Goal: Task Accomplishment & Management: Manage account settings

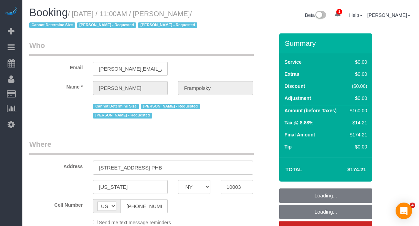
select select "NY"
select select "number:59"
select select "number:72"
select select "number:15"
select select "number:7"
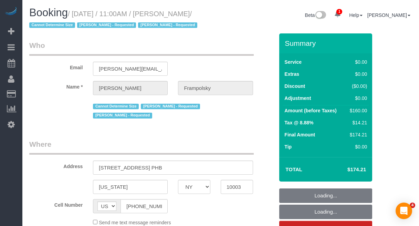
select select "object:907"
select select "spot1"
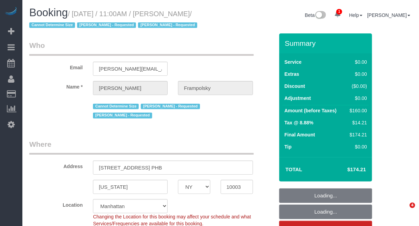
select select "1"
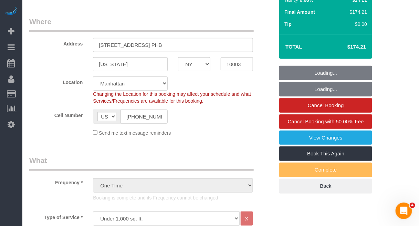
scroll to position [129, 0]
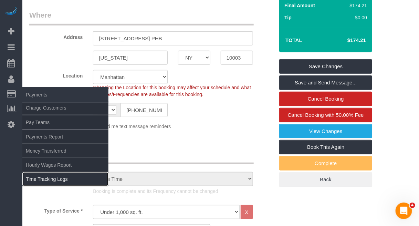
click at [45, 181] on link "Time Tracking Logs" at bounding box center [65, 179] width 86 height 14
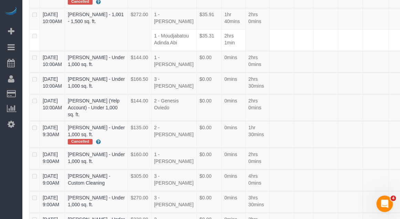
scroll to position [2139, 0]
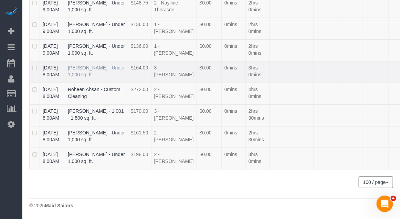
drag, startPoint x: 40, startPoint y: 107, endPoint x: 93, endPoint y: 117, distance: 54.2
click at [93, 83] on tr "08/22/2025 8:00AM Benjamin Sampson - Under 1,000 sq. ft. $164.00 3 - Maribel Ca…" at bounding box center [235, 72] width 410 height 22
copy tr "08/22/2025 8:00AM Benjamin Sampson"
click at [51, 77] on link "08/22/2025 8:00AM" at bounding box center [51, 71] width 17 height 12
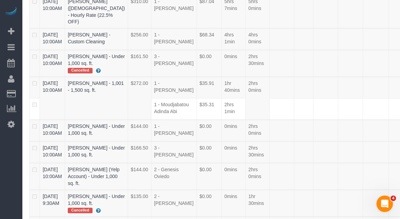
scroll to position [1817, 0]
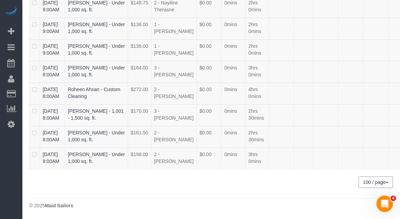
drag, startPoint x: 39, startPoint y: 110, endPoint x: 88, endPoint y: 119, distance: 50.1
copy tr "08/22/2025 9:00AM Sammie Halem"
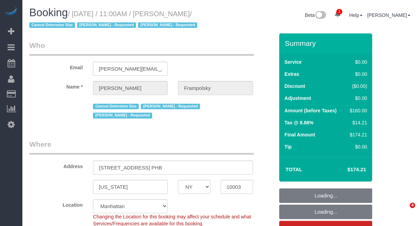
select select "NY"
select select "number:59"
select select "number:72"
select select "number:15"
select select "number:7"
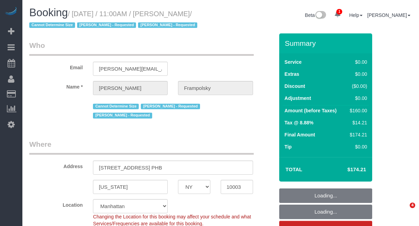
select select "1"
select select "spot1"
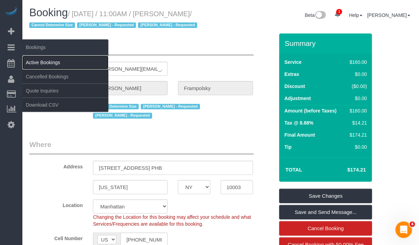
click at [37, 64] on link "Active Bookings" at bounding box center [65, 62] width 86 height 14
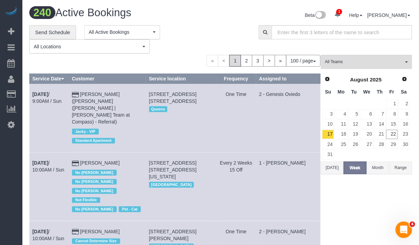
click at [335, 166] on button "Today" at bounding box center [332, 167] width 23 height 13
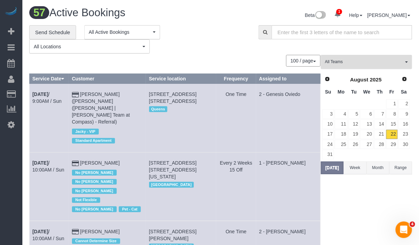
click at [383, 65] on button "All Teams" at bounding box center [366, 62] width 91 height 14
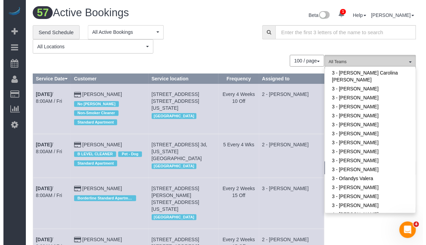
scroll to position [603, 0]
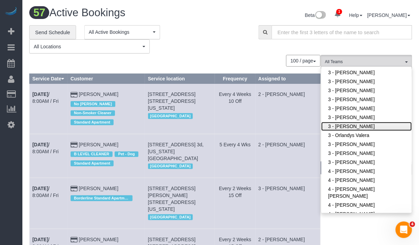
click at [355, 127] on link "3 - [PERSON_NAME]" at bounding box center [366, 126] width 91 height 9
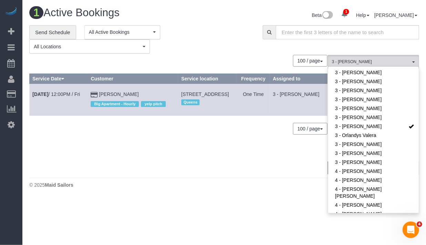
drag, startPoint x: 30, startPoint y: 96, endPoint x: 122, endPoint y: 93, distance: 92.7
click at [122, 93] on tr "Aug 22nd / 12:00PM / Fri Pepe Lam Big Apartment - Hourly yelp pitch 3924 56th S…" at bounding box center [179, 100] width 298 height 32
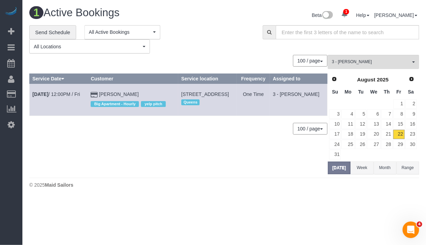
copy tr "Aug 22nd / 12:00PM / Fri Pepe Lam"
click at [98, 128] on div "0 Bookings found. We couldn't find any bookings that matched your search. Creat…" at bounding box center [178, 114] width 298 height 119
drag, startPoint x: 123, startPoint y: 92, endPoint x: 30, endPoint y: 95, distance: 93.1
click at [30, 95] on tr "Aug 22nd / 12:00PM / Fri Pepe Lam Big Apartment - Hourly yelp pitch 3924 56th S…" at bounding box center [179, 100] width 298 height 32
copy tr "Aug 22nd / 12:00PM / Fri Pepe Lam"
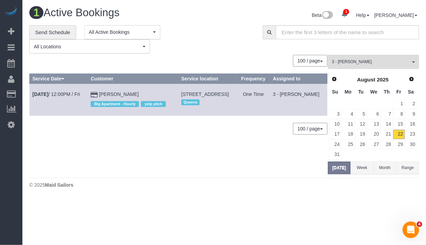
drag, startPoint x: 169, startPoint y: 92, endPoint x: 224, endPoint y: 102, distance: 55.7
click at [224, 102] on td "3924 56th Street, Apt. 1, Woodside, NY 11377 Queens" at bounding box center [207, 100] width 59 height 32
copy span "3924 56th Street, Apt. 1, Woodside, NY 11377"
click at [371, 65] on button "3 - Martha Chicaiza All Teams" at bounding box center [373, 62] width 91 height 14
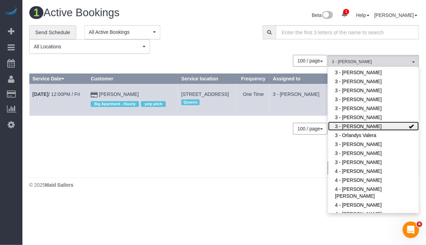
click at [376, 123] on link "3 - [PERSON_NAME]" at bounding box center [373, 126] width 91 height 9
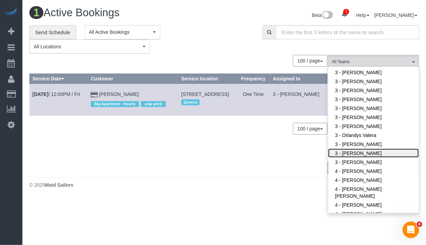
click at [359, 151] on link "3 - [PERSON_NAME]" at bounding box center [373, 152] width 91 height 9
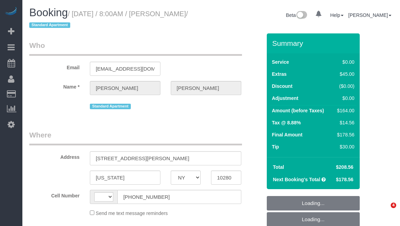
select select "NY"
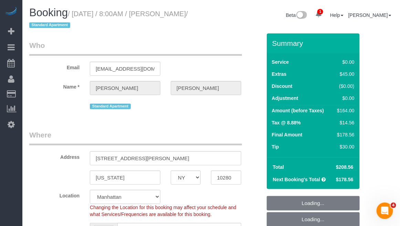
select select "string:US"
select select "object:644"
select select "string:stripe-pm_1RSfGg4VGloSiKo7qJG0xXmc"
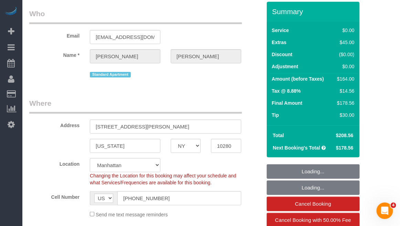
select select "1"
select select "spot1"
select select "number:56"
select select "number:72"
select select "number:15"
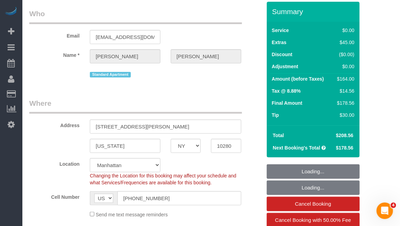
select select "number:6"
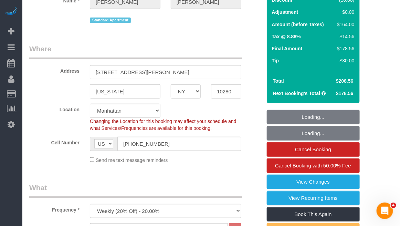
select select "1"
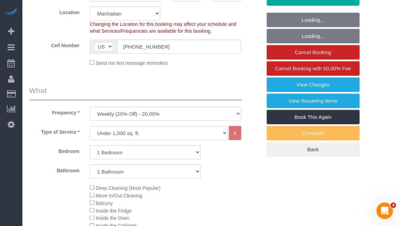
select select "object:1349"
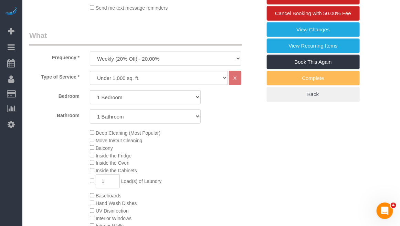
scroll to position [86, 0]
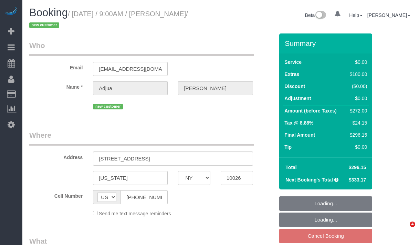
select select "NY"
select select "object:623"
select select "number:57"
select select "number:71"
select select "number:15"
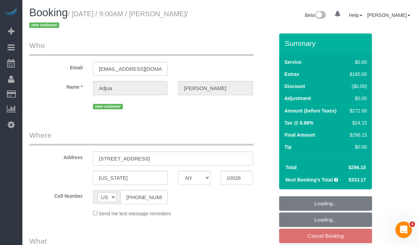
select select "number:5"
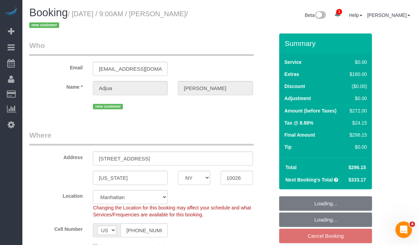
select select "string:stripe-pm_1RyrPw4VGloSiKo7oIh1CXMC"
select select "1"
select select "spot2"
select select "object:1298"
select select "1"
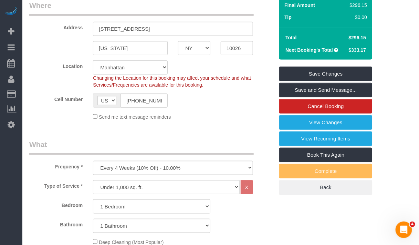
scroll to position [129, 0]
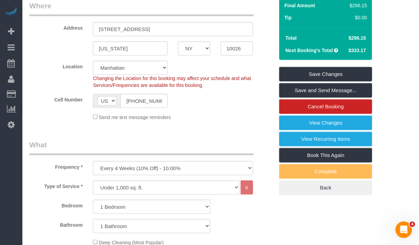
drag, startPoint x: 8, startPoint y: 76, endPoint x: 51, endPoint y: 56, distance: 47.6
click at [51, 56] on fieldset "Where Address 202 W 118th Street, 5D New york AK AL AR AZ CA CO CT DC DE FL GA …" at bounding box center [151, 63] width 245 height 125
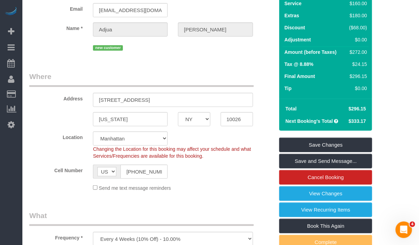
scroll to position [0, 0]
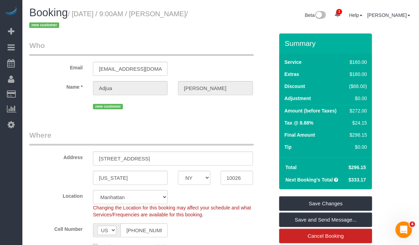
drag, startPoint x: 160, startPoint y: 13, endPoint x: 206, endPoint y: 12, distance: 45.5
click at [188, 12] on small "/ August 24, 2025 / 9:00AM / Adjua Thomas / new customer" at bounding box center [108, 19] width 159 height 19
copy small "Adjua Thomas"
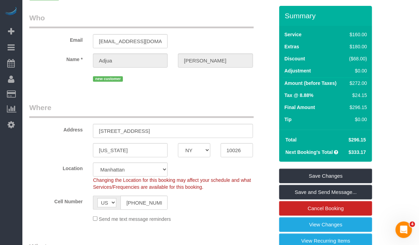
scroll to position [43, 0]
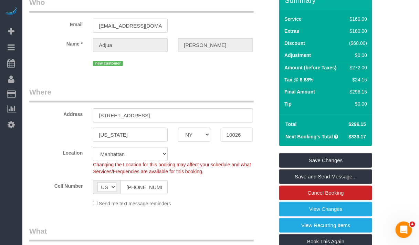
click at [112, 114] on input "202 W 118th Street, 5D" at bounding box center [173, 115] width 160 height 14
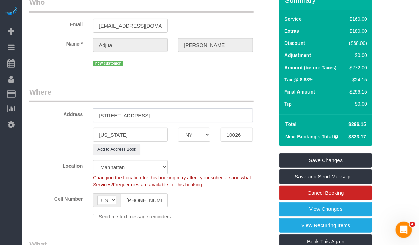
click at [153, 116] on input "202 West 118th Street, 5D" at bounding box center [173, 115] width 160 height 14
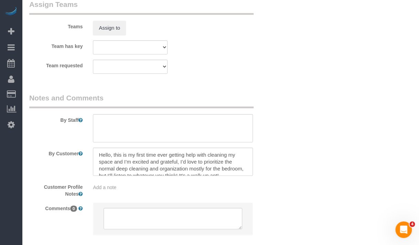
scroll to position [947, 0]
type input "202 West 118th Street, Apt 5D"
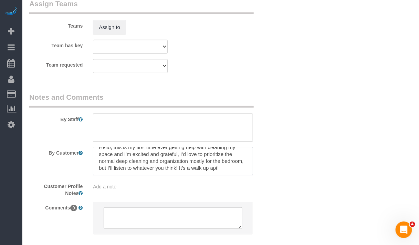
click at [249, 173] on textarea at bounding box center [173, 161] width 160 height 28
drag, startPoint x: 390, startPoint y: 33, endPoint x: 401, endPoint y: 24, distance: 13.4
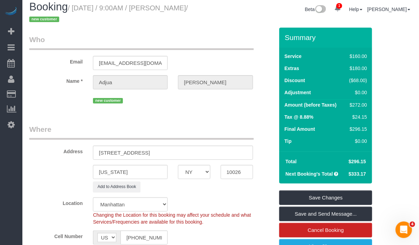
scroll to position [0, 0]
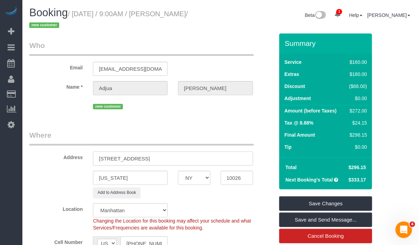
drag, startPoint x: 176, startPoint y: 156, endPoint x: 83, endPoint y: 156, distance: 93.7
click at [83, 156] on div "Address 202 West 118th Street, Apt 5D" at bounding box center [151, 147] width 255 height 35
click at [236, 178] on input "10026" at bounding box center [237, 177] width 32 height 14
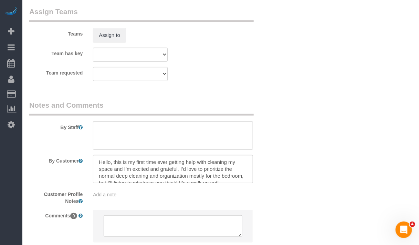
scroll to position [987, 0]
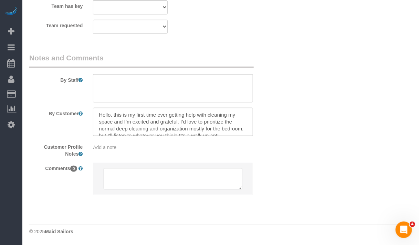
click at [105, 147] on span "Add a note" at bounding box center [104, 147] width 23 height 6
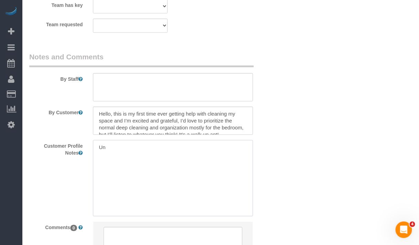
type textarea "U"
type textarea "address unlisted"
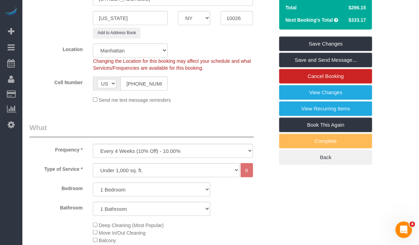
scroll to position [172, 0]
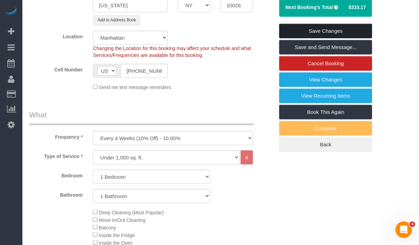
click at [304, 30] on link "Save Changes" at bounding box center [325, 31] width 93 height 14
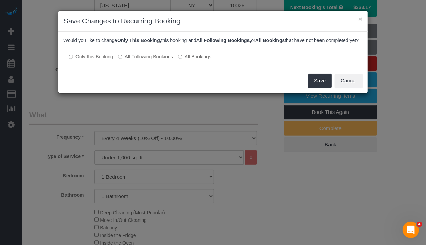
click at [147, 60] on label "All Following Bookings" at bounding box center [145, 56] width 55 height 7
click at [319, 86] on button "Save" at bounding box center [319, 80] width 23 height 14
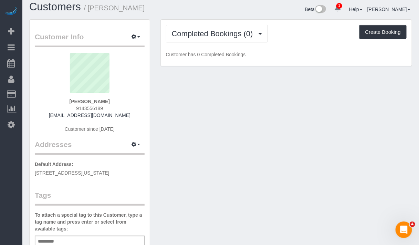
scroll to position [129, 0]
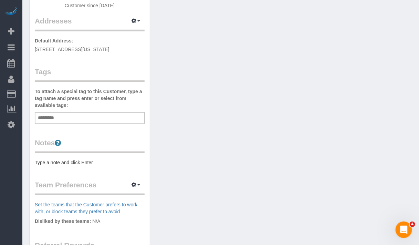
click at [105, 118] on div "Add a tag" at bounding box center [90, 118] width 110 height 12
type input "*"
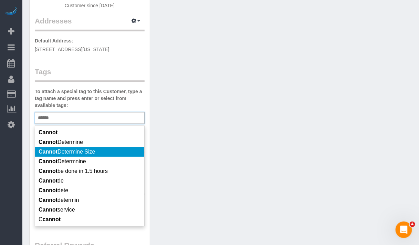
type input "******"
click at [95, 151] on span "Cannot Determine Size" at bounding box center [67, 151] width 56 height 6
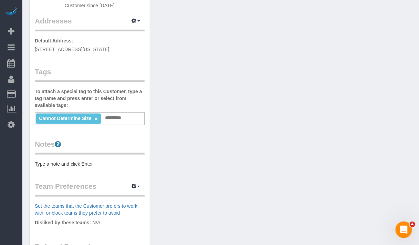
click at [377, 71] on div "Customer Info Edit Contact Info Send Message Email Preferences Special Sales Ta…" at bounding box center [220, 127] width 393 height 463
click at [410, 118] on div "Customer Info Edit Contact Info Send Message Email Preferences Special Sales Ta…" at bounding box center [220, 127] width 393 height 463
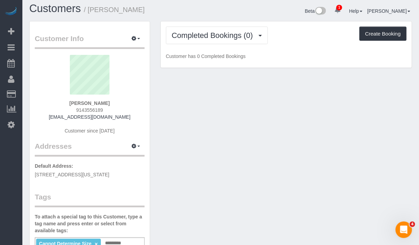
scroll to position [0, 0]
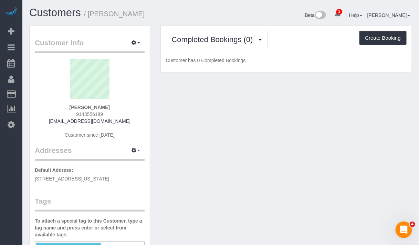
click at [394, 66] on div "Completed Bookings (0) Completed Bookings (0) Upcoming Bookings (6) Cancelled B…" at bounding box center [286, 48] width 251 height 46
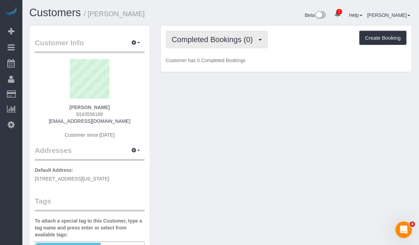
click at [206, 39] on span "Completed Bookings (0)" at bounding box center [214, 39] width 85 height 9
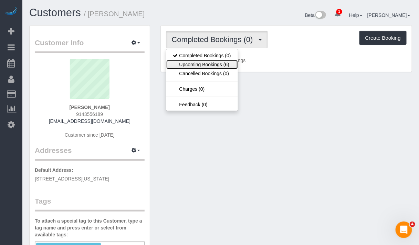
click at [211, 63] on link "Upcoming Bookings (6)" at bounding box center [202, 64] width 72 height 9
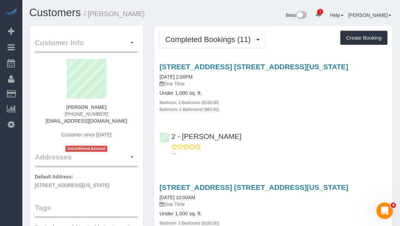
click at [381, 83] on p "One Time" at bounding box center [273, 83] width 228 height 7
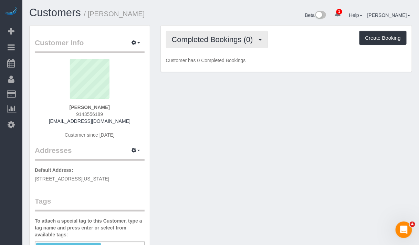
click at [247, 40] on span "Completed Bookings (0)" at bounding box center [214, 39] width 85 height 9
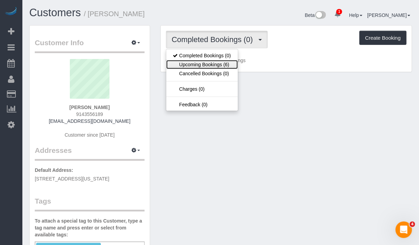
click at [228, 61] on link "Upcoming Bookings (6)" at bounding box center [202, 64] width 72 height 9
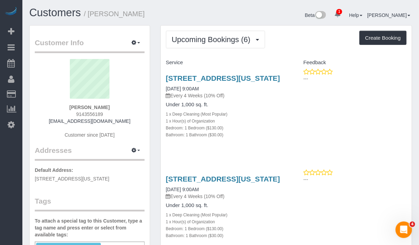
click at [310, 215] on div "[STREET_ADDRESS][US_STATE] [DATE] 9:00AM Every 4 Weeks (10% Off) Under 1,000 sq…" at bounding box center [286, 214] width 251 height 90
drag, startPoint x: 111, startPoint y: 105, endPoint x: 71, endPoint y: 106, distance: 40.3
click at [71, 106] on div "Adjua Thomas 9143556189 adjuanethomas@gmail.com Customer since 2025" at bounding box center [90, 102] width 110 height 86
copy strong "[PERSON_NAME]"
click at [396, 123] on div "202 West 118th Street, Apt 5d, New York, NY 10026 08/24/2025 9:00AM Every 4 Wee…" at bounding box center [286, 109] width 251 height 83
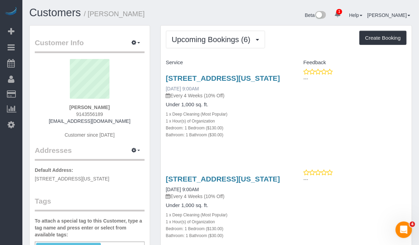
drag, startPoint x: 212, startPoint y: 96, endPoint x: 166, endPoint y: 95, distance: 46.2
click at [166, 95] on div "202 West 118th Street, Apt 5d, New York, NY 10026 08/24/2025 9:00AM Every 4 Wee…" at bounding box center [223, 86] width 115 height 25
copy link "08/24/2025 9:00AM"
click at [257, 225] on div "1 x Hour(s) of Organization" at bounding box center [223, 221] width 115 height 7
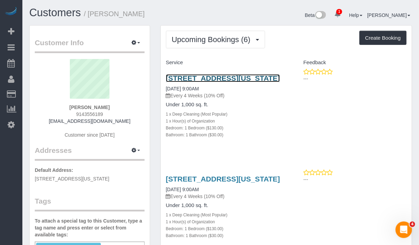
click at [209, 77] on link "202 West 118th Street, Apt 5d, New York, NY 10026" at bounding box center [223, 78] width 114 height 8
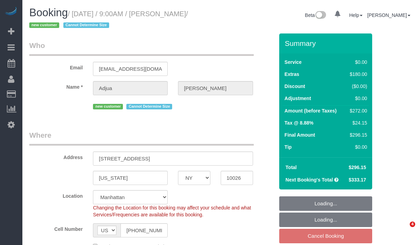
select select "NY"
select select "string:stripe-pm_1RyrPw4VGloSiKo7oIh1CXMC"
select select "number:57"
select select "number:71"
select select "number:15"
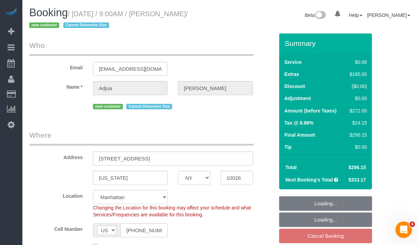
select select "number:5"
select select "object:777"
select select "spot2"
select select "1"
select select "object:1302"
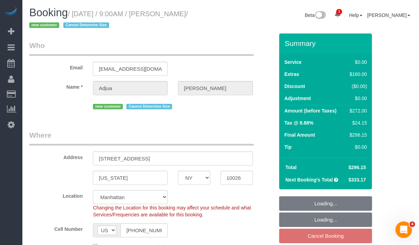
select select "1"
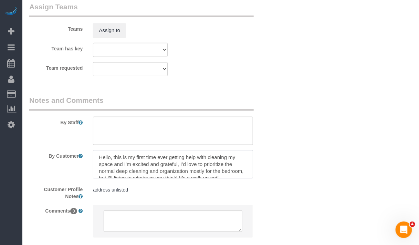
scroll to position [14, 0]
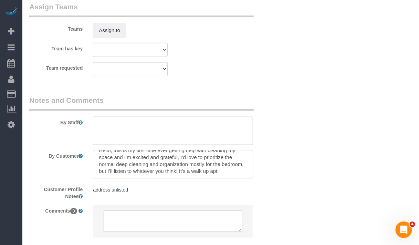
drag, startPoint x: 97, startPoint y: 159, endPoint x: 200, endPoint y: 175, distance: 104.8
click at [200, 175] on textarea at bounding box center [173, 164] width 160 height 28
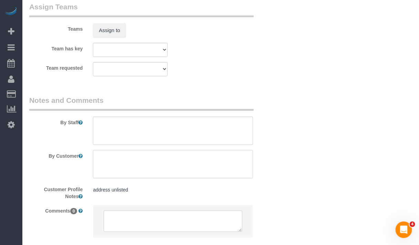
scroll to position [0, 0]
click at [102, 167] on textarea at bounding box center [173, 164] width 160 height 28
paste textarea "Hello, this is my first time ever getting help with cleaning my space and I’m e…"
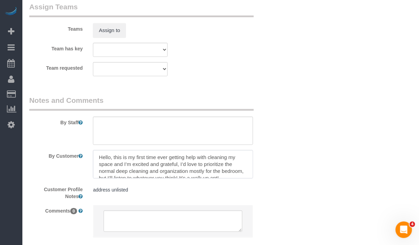
click at [97, 156] on textarea at bounding box center [173, 164] width 160 height 28
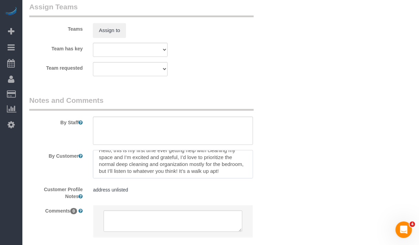
scroll to position [16, 0]
click at [103, 157] on textarea at bounding box center [173, 164] width 160 height 28
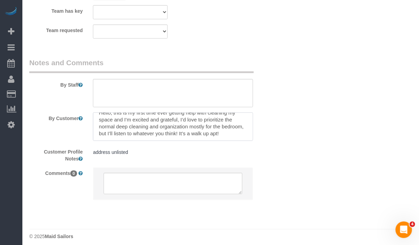
scroll to position [974, 0]
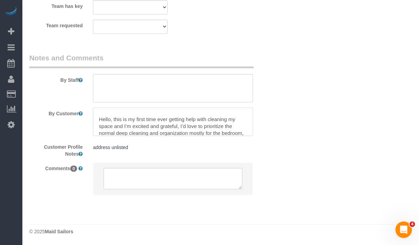
click at [107, 116] on textarea at bounding box center [173, 121] width 160 height 28
click at [107, 112] on textarea at bounding box center [173, 121] width 160 height 28
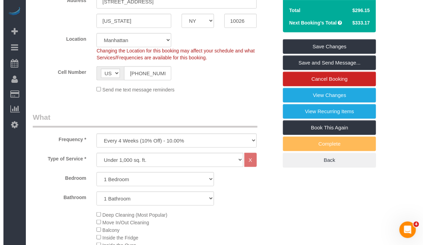
scroll to position [156, 0]
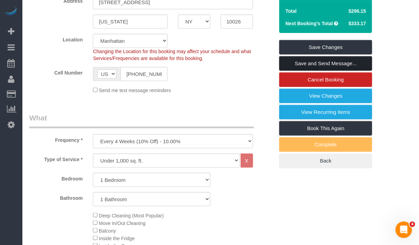
type textarea "For Organization: Counters Closets Dressers Hello, this is my first time ever g…"
click at [317, 63] on link "Save and Send Message..." at bounding box center [325, 63] width 93 height 14
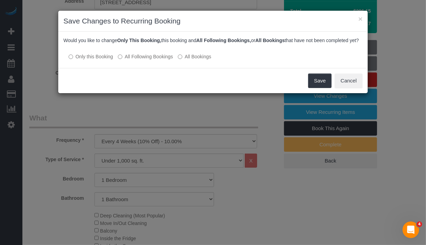
drag, startPoint x: 134, startPoint y: 61, endPoint x: 164, endPoint y: 68, distance: 31.4
click at [134, 60] on label "All Following Bookings" at bounding box center [145, 56] width 55 height 7
click at [76, 60] on label "Only this Booking" at bounding box center [91, 56] width 44 height 7
click at [313, 88] on button "Save" at bounding box center [319, 80] width 23 height 14
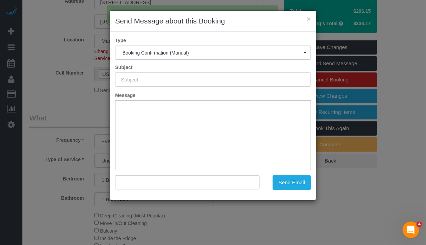
type input "Cleaning Confirmed for 08/24/2025 at 9:00am"
type input ""Adjua Thomas" <adjuanethomas@gmail.com>"
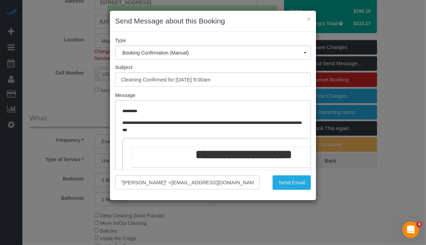
scroll to position [0, 0]
click at [400, 64] on div "× Send Message about this Booking Type Booking Confirmation (Manual) Booking Co…" at bounding box center [213, 122] width 426 height 245
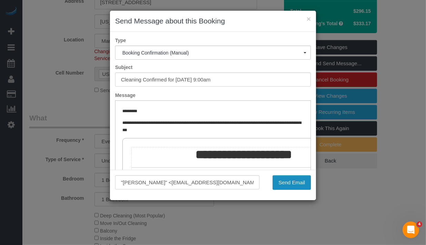
click at [290, 183] on button "Send Email" at bounding box center [291, 182] width 38 height 14
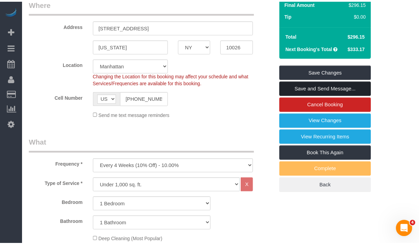
scroll to position [181, 0]
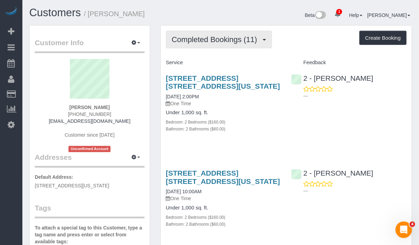
click at [226, 37] on span "Completed Bookings (11)" at bounding box center [216, 39] width 89 height 9
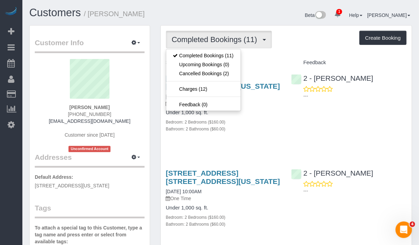
click at [282, 61] on div "Service" at bounding box center [224, 63] width 126 height 12
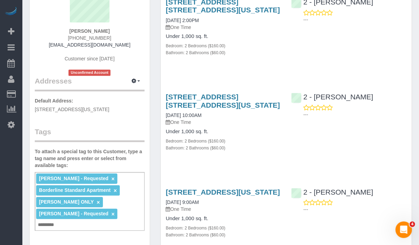
scroll to position [86, 0]
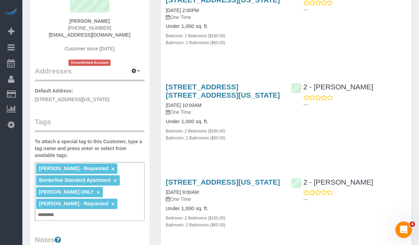
click at [186, 227] on small "Bathroom: 2 Bathrooms ($60.00)" at bounding box center [196, 224] width 60 height 5
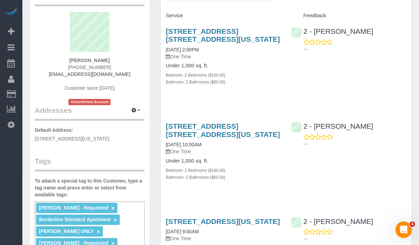
scroll to position [0, 0]
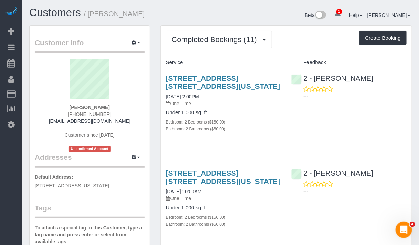
drag, startPoint x: 164, startPoint y: 73, endPoint x: 243, endPoint y: 89, distance: 81.4
click at [243, 89] on div "435 West 31st Street, Apt. 57p, New York, NY 10001 07/31/2025 2:00PM One Time U…" at bounding box center [224, 106] width 126 height 77
drag, startPoint x: 112, startPoint y: 107, endPoint x: 75, endPoint y: 106, distance: 37.6
click at [75, 106] on div "Palak Vani 1 (248) 379-0093 palakvani@gmail.com Customer since 2024 Unconfirmed…" at bounding box center [90, 105] width 110 height 93
copy strong "Palak Vani"
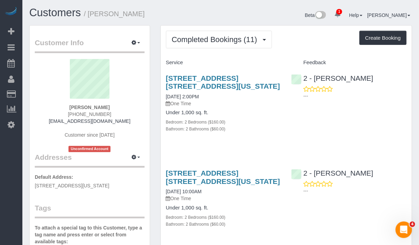
click at [236, 59] on div "Service" at bounding box center [224, 63] width 126 height 12
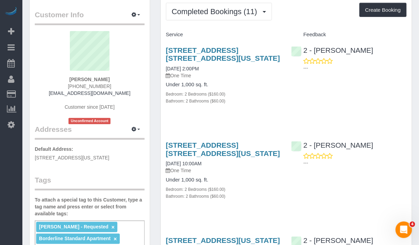
scroll to position [43, 0]
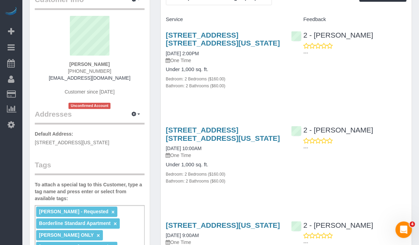
click at [270, 71] on h4 "Under 1,000 sq. ft." at bounding box center [223, 69] width 115 height 6
click at [262, 79] on div "Bedroom: 2 Bedrooms ($160.00)" at bounding box center [223, 78] width 115 height 7
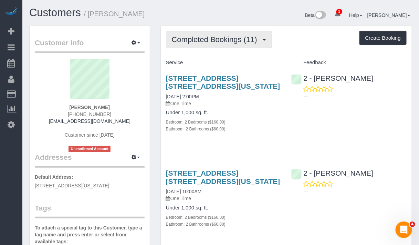
click at [232, 42] on span "Completed Bookings (11)" at bounding box center [216, 39] width 89 height 9
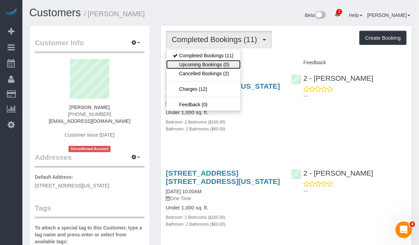
click at [219, 65] on link "Upcoming Bookings (0)" at bounding box center [203, 64] width 74 height 9
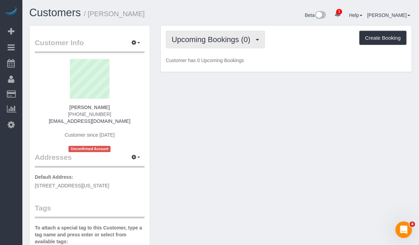
click at [231, 39] on span "Upcoming Bookings (0)" at bounding box center [213, 39] width 82 height 9
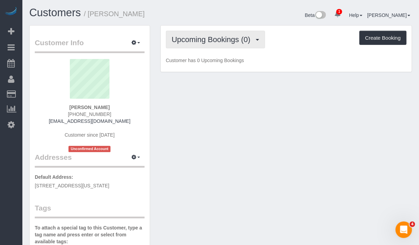
click at [219, 40] on span "Upcoming Bookings (0)" at bounding box center [213, 39] width 82 height 9
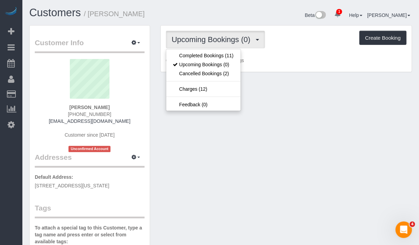
click at [278, 48] on div "Upcoming Bookings (0) Completed Bookings (11) Upcoming Bookings (0) Cancelled B…" at bounding box center [286, 40] width 241 height 18
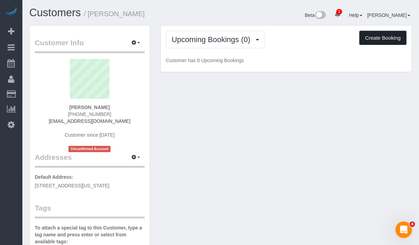
click at [384, 41] on button "Create Booking" at bounding box center [383, 38] width 47 height 14
select select "NY"
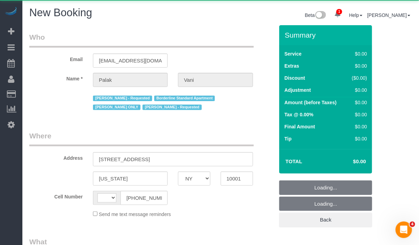
select select "string:[GEOGRAPHIC_DATA]"
select select "number:89"
select select "number:90"
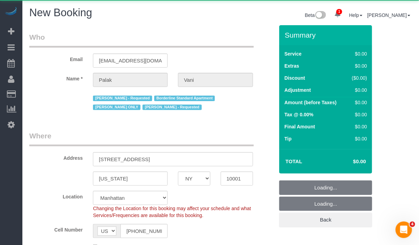
select select "object:1372"
select select "string:stripe-pm_1QKjM94VGloSiKo7iNxGS3kV"
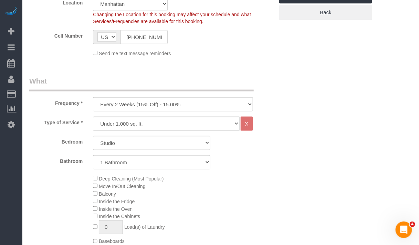
scroll to position [215, 0]
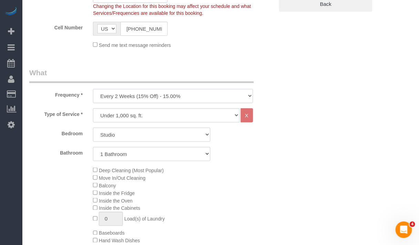
click at [186, 92] on select "One Time Weekly (20% Off) - 20.00% Every 2 Weeks (15% Off) - 15.00% Every 4 Wee…" at bounding box center [173, 96] width 160 height 14
select select "object:1936"
click at [93, 89] on select "One Time Weekly (20% Off) - 20.00% Every 2 Weeks (15% Off) - 15.00% Every 4 Wee…" at bounding box center [173, 96] width 160 height 14
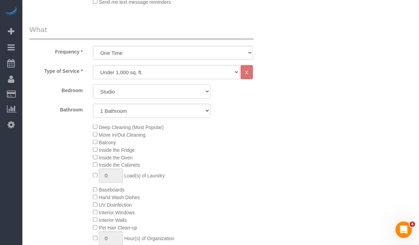
click at [190, 92] on select "Studio 1 Bedroom 2 Bedrooms 3 Bedrooms" at bounding box center [151, 91] width 117 height 14
click at [196, 93] on select "Studio 1 Bedroom 2 Bedrooms 3 Bedrooms" at bounding box center [151, 91] width 117 height 14
click at [228, 71] on select "Under 1,000 sq. ft. 1,001 - 1,500 sq. ft. 1,500+ sq. ft. Custom Cleaning Office…" at bounding box center [166, 72] width 146 height 14
select select "308"
click at [93, 65] on select "Under 1,000 sq. ft. 1,001 - 1,500 sq. ft. 1,500+ sq. ft. Custom Cleaning Office…" at bounding box center [166, 72] width 146 height 14
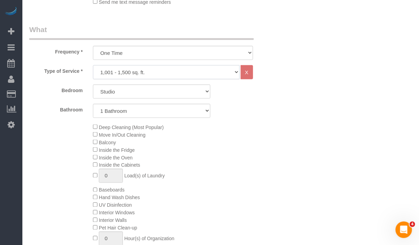
select select "1"
select select "120"
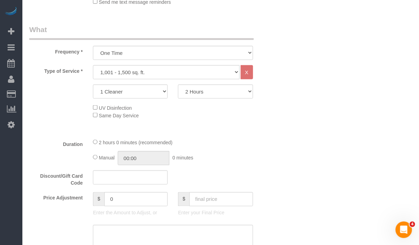
drag, startPoint x: 382, startPoint y: 72, endPoint x: 392, endPoint y: 73, distance: 9.7
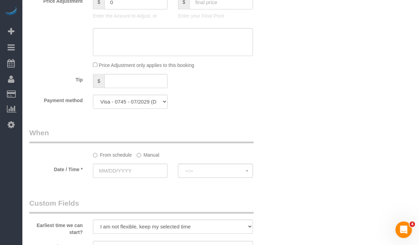
scroll to position [474, 0]
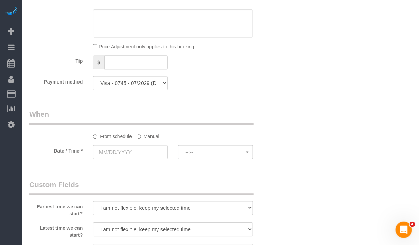
click at [145, 136] on label "Manual" at bounding box center [148, 134] width 23 height 9
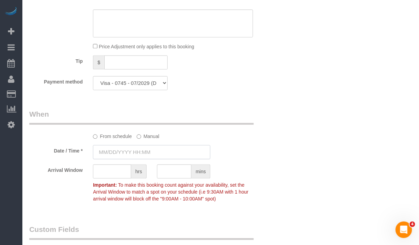
click at [126, 155] on input "text" at bounding box center [151, 152] width 117 height 14
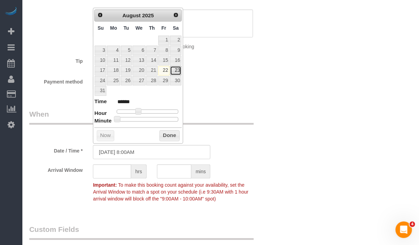
click at [175, 70] on link "23" at bounding box center [175, 70] width 11 height 9
type input "08/23/2025 8:00AM"
click at [164, 133] on button "Done" at bounding box center [169, 135] width 20 height 11
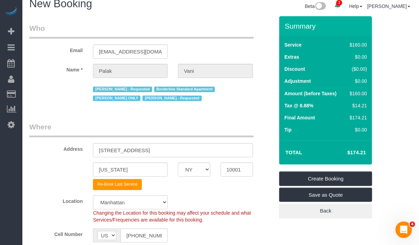
scroll to position [0, 0]
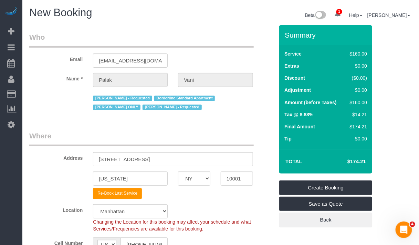
drag, startPoint x: 412, startPoint y: 93, endPoint x: 410, endPoint y: 85, distance: 8.1
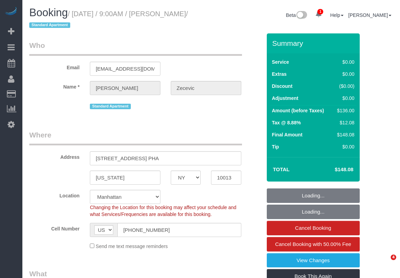
select select "NY"
select select "object:643"
select select "string:stripe-pm_1RYTMZ4VGloSiKo7i57IXIcV"
select select "number:56"
select select "number:70"
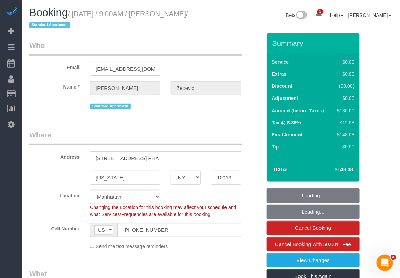
select select "number:15"
select select "number:5"
select select "1"
select select "spot1"
select select "1"
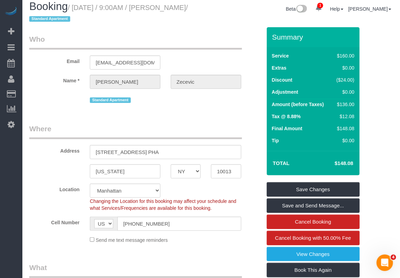
scroll to position [86, 0]
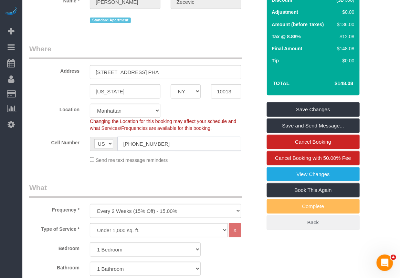
drag, startPoint x: 170, startPoint y: 148, endPoint x: 115, endPoint y: 145, distance: 55.9
click at [115, 145] on div "AF AL DZ AD AO AI AQ AG AR AM AW AU AT AZ BS BH BD BB BY BE BZ BJ BM BT BO BA B…" at bounding box center [166, 144] width 152 height 14
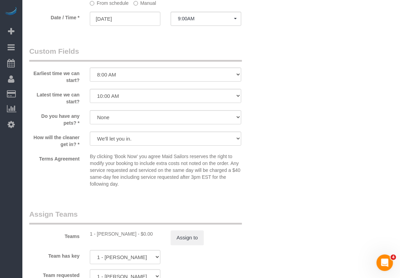
scroll to position [732, 0]
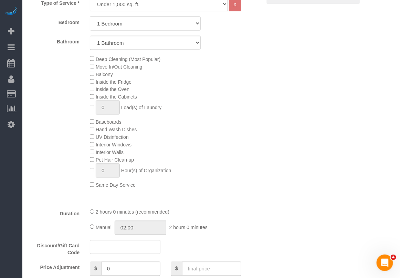
scroll to position [301, 0]
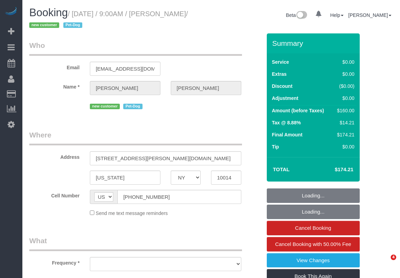
select select "NY"
select select "number:89"
select select "number:90"
select select "number:13"
select select "number:5"
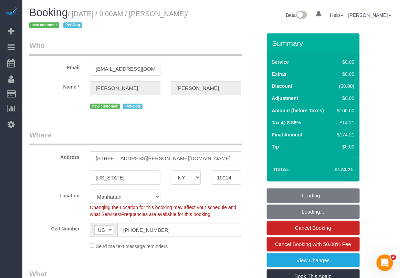
select select "object:784"
select select "string:stripe-pm_1RyWWZ4VGloSiKo7SbW2pW7P"
select select "1"
select select "spot1"
select select "object:1309"
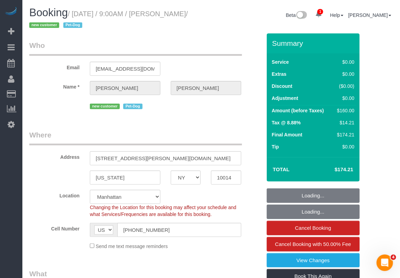
select select "1"
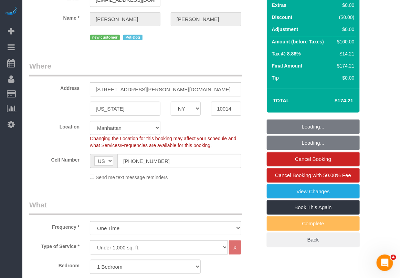
scroll to position [86, 0]
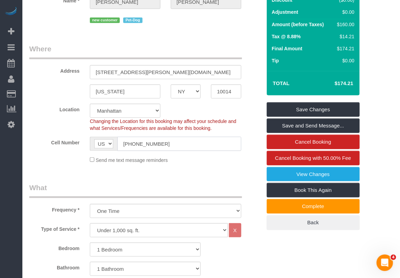
drag, startPoint x: 172, startPoint y: 145, endPoint x: 100, endPoint y: 147, distance: 72.0
click at [100, 147] on div "AF AL DZ AD AO AI AQ AG AR AM AW AU AT AZ BS BH BD BB BY BE BZ BJ BM BT BO BA B…" at bounding box center [166, 144] width 152 height 14
click at [179, 128] on span "Changing the Location for this booking may affect your schedule and what Servic…" at bounding box center [163, 124] width 146 height 12
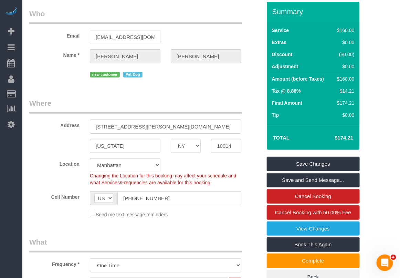
scroll to position [0, 0]
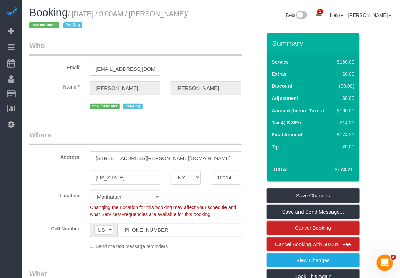
drag, startPoint x: 382, startPoint y: 152, endPoint x: 376, endPoint y: 150, distance: 7.0
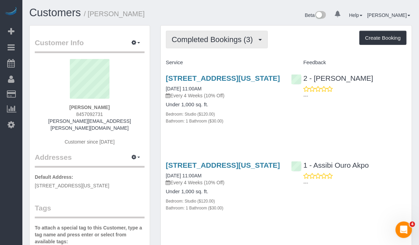
click at [210, 37] on span "Completed Bookings (3)" at bounding box center [214, 39] width 85 height 9
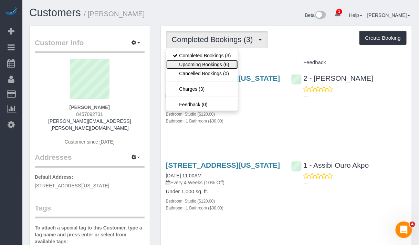
click at [198, 65] on link "Upcoming Bookings (6)" at bounding box center [202, 64] width 72 height 9
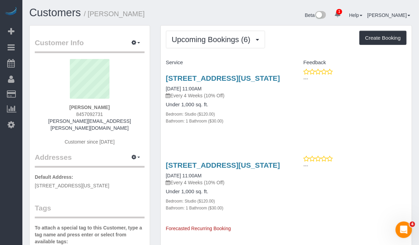
click at [388, 104] on div "[STREET_ADDRESS][US_STATE] [DATE] 11:00AM Every 4 Weeks (10% Off) Under 1,000 s…" at bounding box center [286, 103] width 251 height 70
click at [222, 78] on link "[STREET_ADDRESS][US_STATE]" at bounding box center [223, 78] width 114 height 8
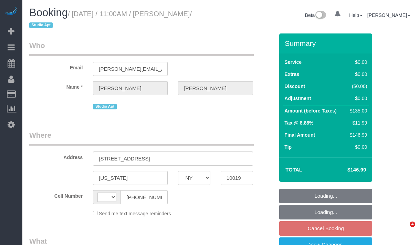
select select "NY"
select select "object:523"
select select "string:stripe-pm_1RU6J54VGloSiKo7nXu05cmR"
select select "number:89"
select select "number:90"
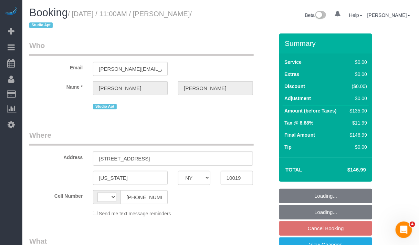
select select "number:15"
select select "number:6"
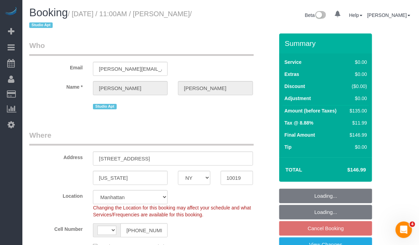
select select "object:774"
select select "string:[GEOGRAPHIC_DATA]"
select select "spot3"
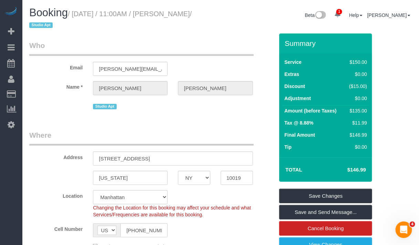
drag, startPoint x: 73, startPoint y: 12, endPoint x: 198, endPoint y: 11, distance: 125.0
click at [192, 11] on small "/ [DATE] / 11:00AM / [PERSON_NAME] / Studio Apt" at bounding box center [110, 19] width 163 height 19
copy small "[DATE] / 11:00AM / [PERSON_NAME]"
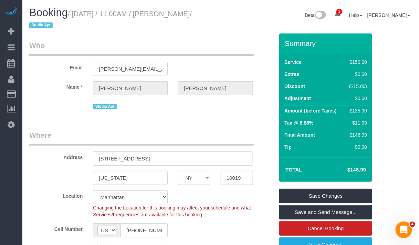
click at [228, 227] on div "Cell Number AF AL DZ AD AO AI AQ AG AR AM AW AU AT AZ BS BH BD BB BY BE BZ BJ B…" at bounding box center [151, 230] width 255 height 14
click at [224, 229] on div "Cell Number AF AL DZ AD AO AI AQ AG AR AM AW AU AT AZ BS BH BD BB BY BE BZ BJ B…" at bounding box center [151, 230] width 255 height 14
click at [217, 220] on sui-booking-location "Location [GEOGRAPHIC_DATA] [GEOGRAPHIC_DATA] [GEOGRAPHIC_DATA] [GEOGRAPHIC_DATA…" at bounding box center [151, 220] width 245 height 60
click at [227, 229] on div "Cell Number AF AL DZ AD AO AI AQ AG AR AM AW AU AT AZ BS BH BD BB BY BE BZ BJ B…" at bounding box center [151, 230] width 255 height 14
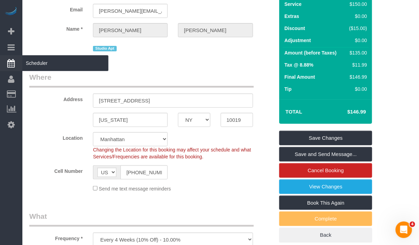
scroll to position [43, 0]
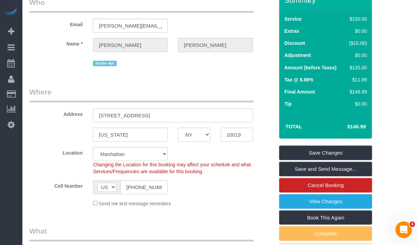
click at [93, 227] on legend "What" at bounding box center [141, 233] width 225 height 15
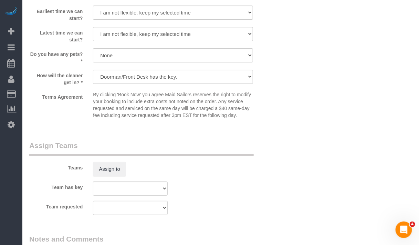
scroll to position [732, 0]
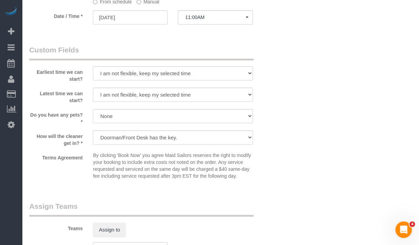
click at [224, 236] on div "Teams Assign to" at bounding box center [151, 219] width 255 height 36
click at [257, 60] on div "Earliest time we can start? I am not flexible, keep my selected time 8:00 AM 9:…" at bounding box center [151, 64] width 255 height 38
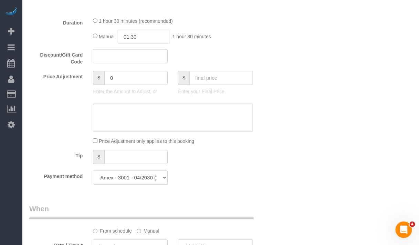
scroll to position [646, 0]
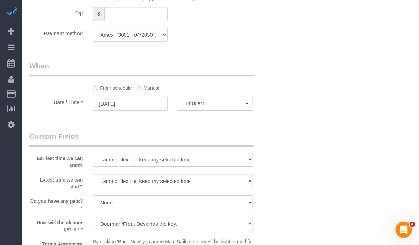
click at [147, 88] on label "Manual" at bounding box center [148, 86] width 23 height 9
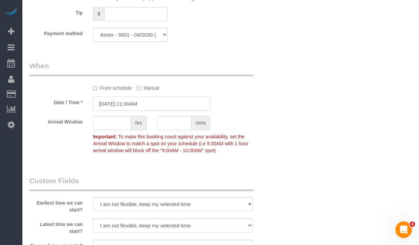
click at [139, 102] on input "08/25/2025 11:00AM" at bounding box center [151, 103] width 117 height 14
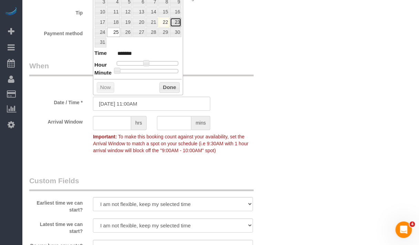
click at [176, 23] on link "23" at bounding box center [175, 22] width 11 height 9
type input "08/23/2025 10:00AM"
type input "*******"
click at [145, 63] on span at bounding box center [144, 63] width 6 height 6
click at [164, 85] on button "Done" at bounding box center [169, 87] width 20 height 11
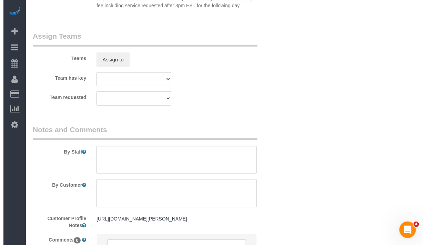
scroll to position [947, 0]
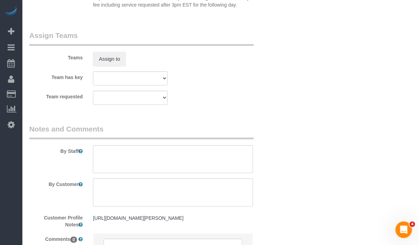
click at [106, 55] on button "Assign to" at bounding box center [109, 59] width 33 height 14
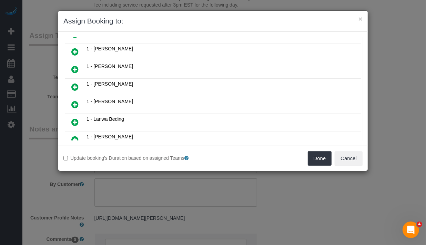
scroll to position [258, 0]
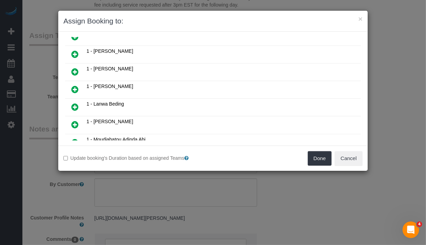
click at [70, 66] on link at bounding box center [75, 72] width 16 height 14
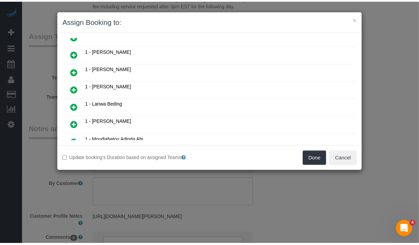
scroll to position [274, 0]
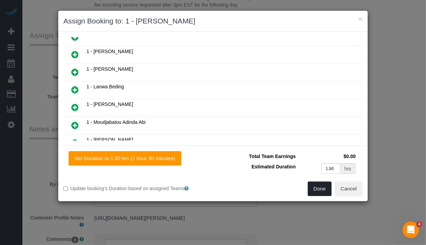
click at [317, 190] on button "Done" at bounding box center [320, 188] width 24 height 14
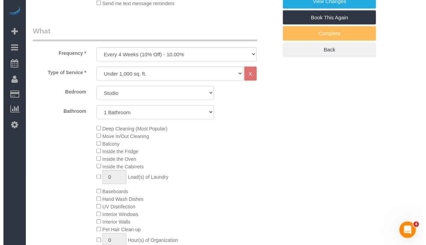
scroll to position [129, 0]
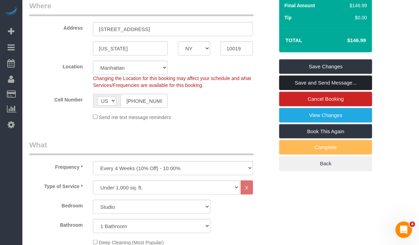
click at [311, 83] on link "Save and Send Message..." at bounding box center [325, 82] width 93 height 14
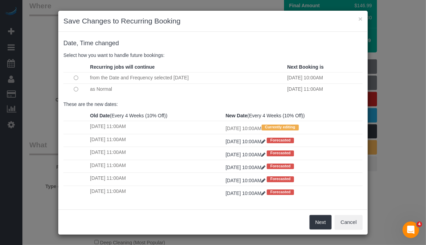
click at [396, 176] on div "× Save Changes to Recurring Booking Date, Time changed Select how you want to h…" at bounding box center [213, 122] width 426 height 245
click at [315, 225] on button "Next" at bounding box center [320, 222] width 22 height 14
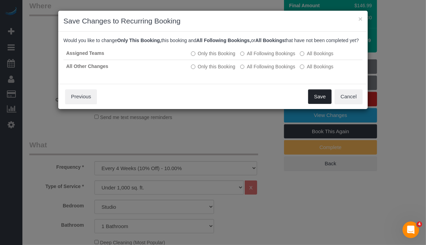
click at [315, 104] on button "Save" at bounding box center [319, 96] width 23 height 14
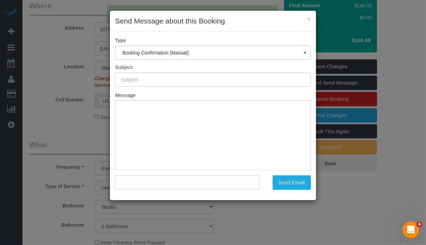
type input "Cleaning Confirmed for 08/23/2025 at 10:00am"
type input ""Joyce Zellin" <joyce.zellin@gmail.com>"
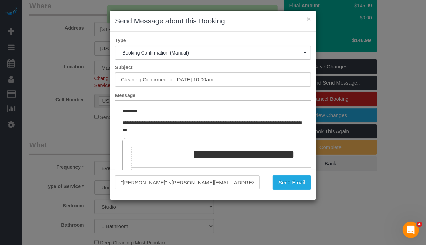
scroll to position [0, 0]
click at [393, 105] on div "× Send Message about this Booking Type Booking Confirmation (Manual) Booking Co…" at bounding box center [213, 122] width 426 height 245
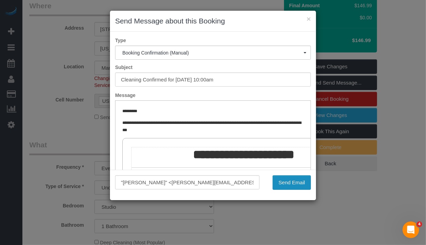
click at [283, 183] on button "Send Email" at bounding box center [291, 182] width 38 height 14
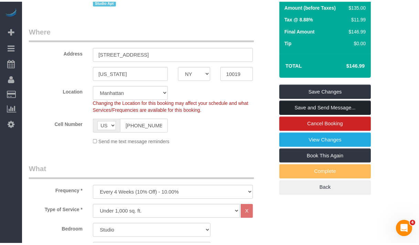
scroll to position [154, 0]
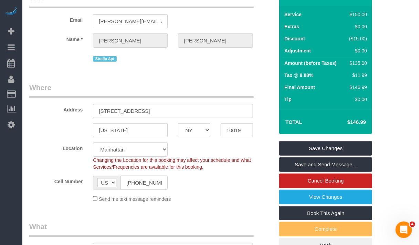
scroll to position [0, 0]
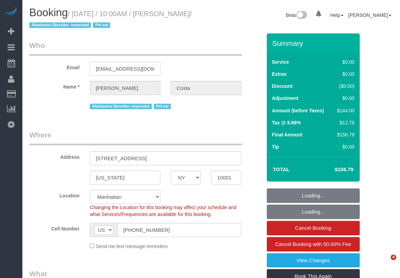
select select "NY"
select select "object:789"
select select "string:stripe-pm_1M6HNe4VGloSiKo7jNum2KDA"
select select "number:57"
select select "number:90"
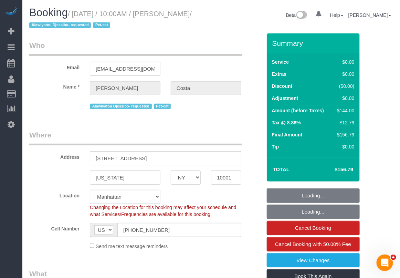
select select "number:14"
select select "number:5"
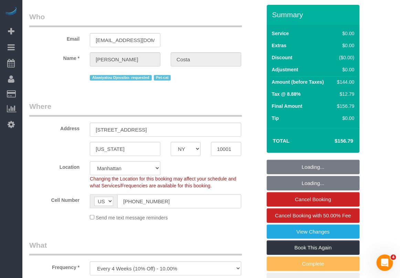
select select "spot1"
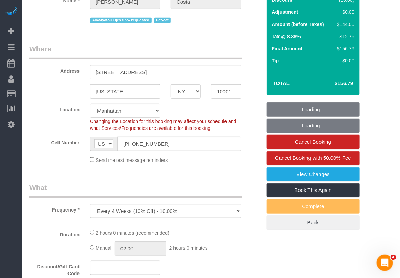
select select "1"
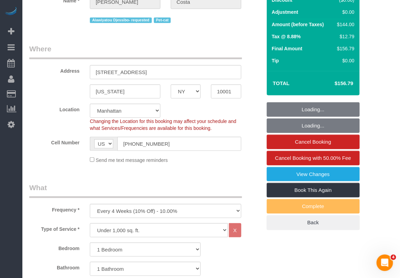
select select "1"
drag, startPoint x: 176, startPoint y: 144, endPoint x: 120, endPoint y: 140, distance: 56.3
click at [120, 140] on input "[PHONE_NUMBER]" at bounding box center [179, 144] width 124 height 14
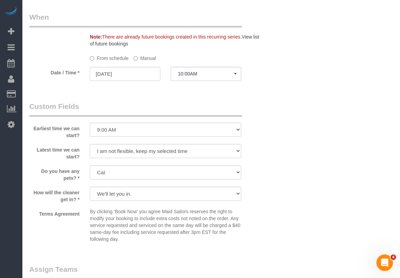
scroll to position [732, 0]
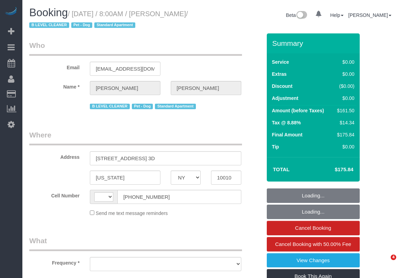
select select "NY"
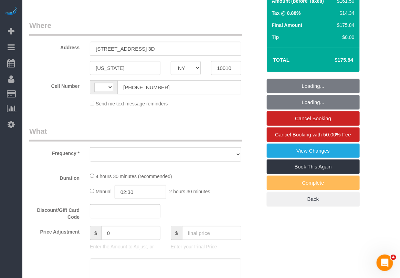
select select "string:[GEOGRAPHIC_DATA]"
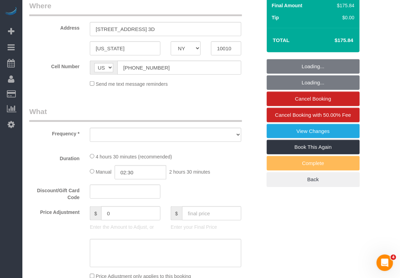
select select "object:641"
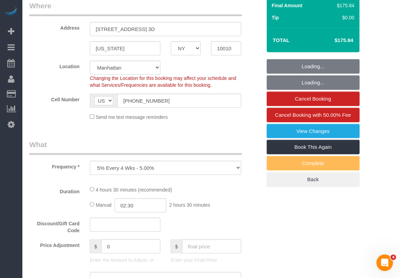
select select "string:stripe-pm_1FIhGK4VGloSiKo7SFutpsFZ"
select select "2"
select select "spot1"
select select "number:89"
select select "number:90"
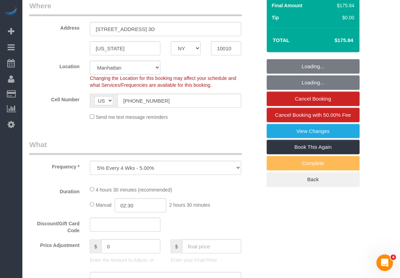
select select "number:13"
select select "number:5"
select select "number:21"
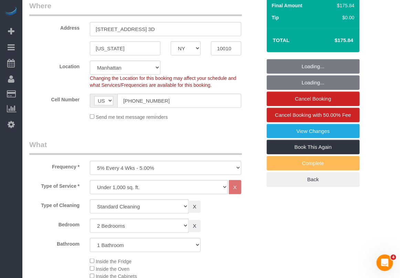
select select "object:954"
select select "2"
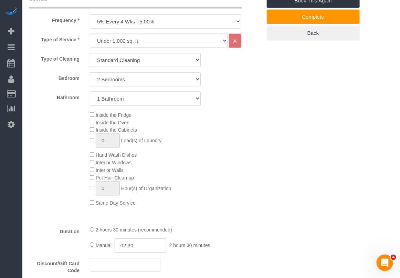
scroll to position [258, 0]
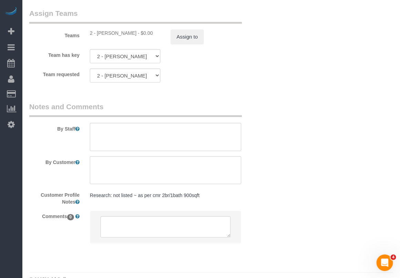
scroll to position [1015, 0]
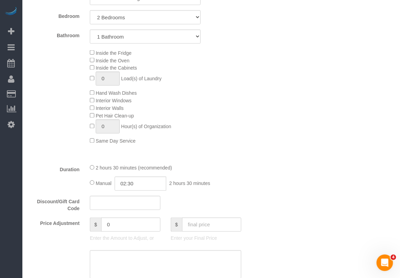
scroll to position [369, 0]
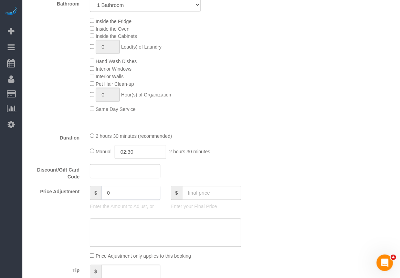
drag, startPoint x: 127, startPoint y: 191, endPoint x: 85, endPoint y: 196, distance: 43.0
click at [85, 196] on div "$ 0 Enter the Amount to Adjust, or" at bounding box center [125, 200] width 81 height 28
type input "80"
click at [137, 232] on textarea at bounding box center [166, 233] width 152 height 28
type textarea "additional hour extension to clean the 2 bedrooms"
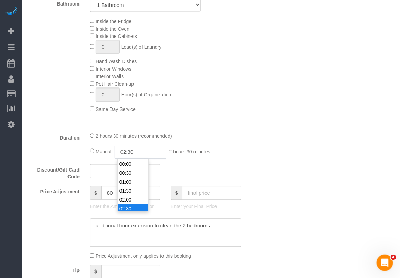
scroll to position [35, 0]
click at [140, 154] on input "02:30" at bounding box center [141, 152] width 52 height 14
type input "03:30"
click at [133, 191] on li "03:30" at bounding box center [133, 191] width 31 height 9
click at [238, 142] on div "2 hours 30 minutes (recommended) Manual 03:30 3 hours 30 minutes" at bounding box center [166, 145] width 162 height 27
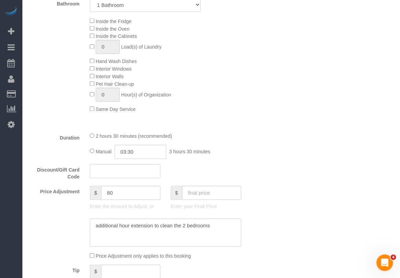
select select "spot44"
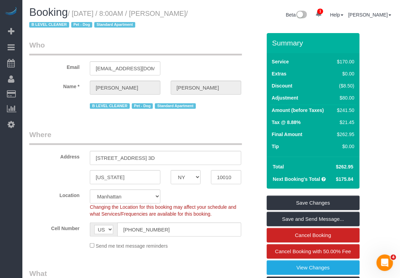
scroll to position [0, 0]
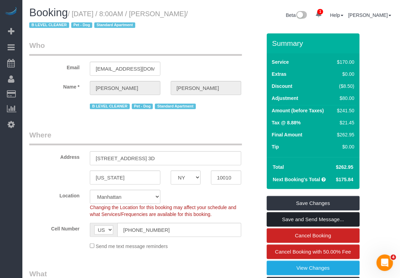
click at [301, 220] on link "Save and Send Message..." at bounding box center [313, 219] width 93 height 14
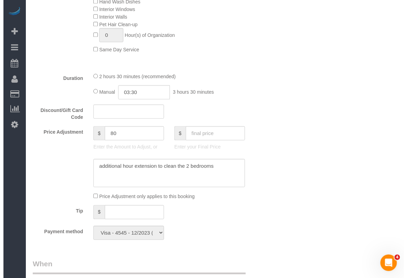
scroll to position [431, 0]
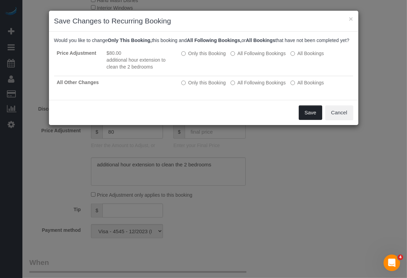
click at [307, 120] on button "Save" at bounding box center [310, 112] width 23 height 14
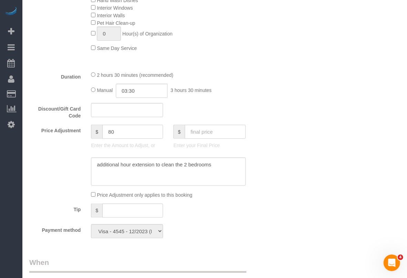
scroll to position [81, 0]
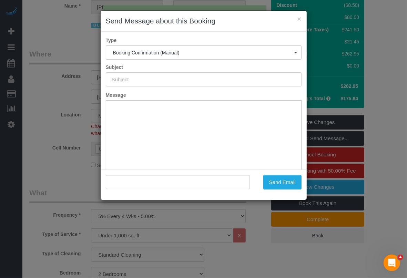
type input "Cleaning Confirmed for [DATE] 8:00am"
type input ""[PERSON_NAME]" <[EMAIL_ADDRESS][DOMAIN_NAME]>"
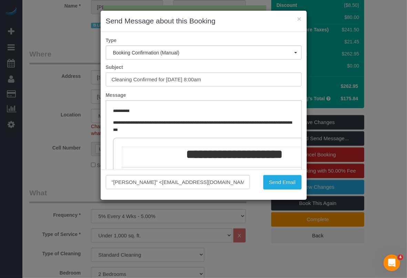
scroll to position [0, 0]
click at [273, 185] on button "Send Email" at bounding box center [282, 182] width 38 height 14
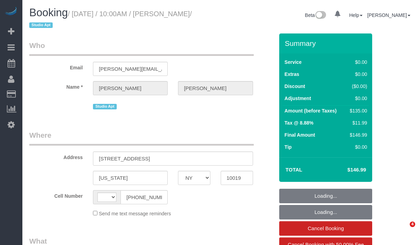
select select "NY"
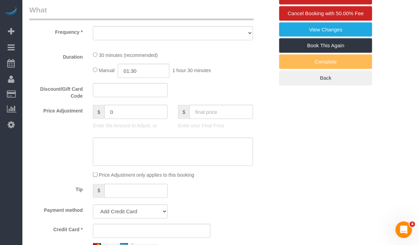
select select "string:[GEOGRAPHIC_DATA]"
select select "object:633"
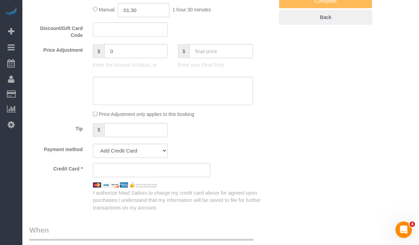
select select "string:stripe-pm_1RU6J54VGloSiKo7nXu05cmR"
select select "spot1"
select select "number:89"
select select "number:90"
select select "number:15"
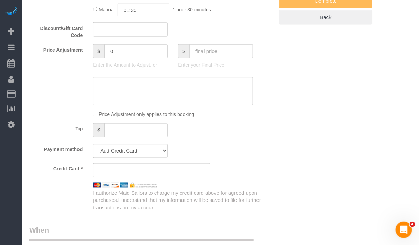
select select "number:6"
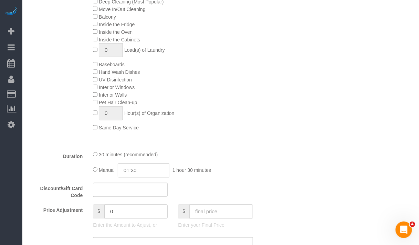
select select "object:1308"
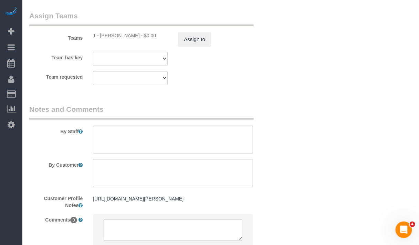
scroll to position [1011, 0]
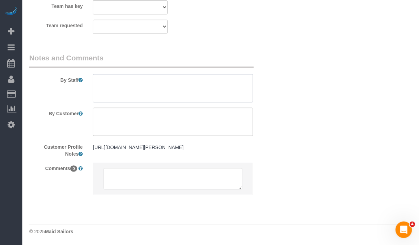
click at [187, 74] on textarea at bounding box center [173, 88] width 160 height 28
type textarea "a"
type textarea "flex: anytime for 08/23"
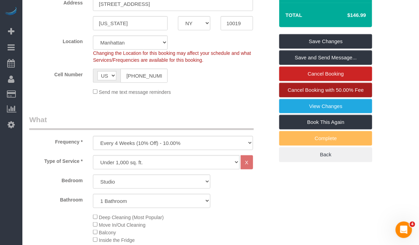
scroll to position [150, 0]
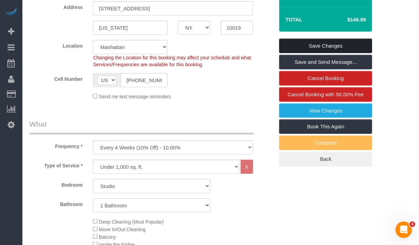
click at [334, 45] on link "Save Changes" at bounding box center [325, 46] width 93 height 14
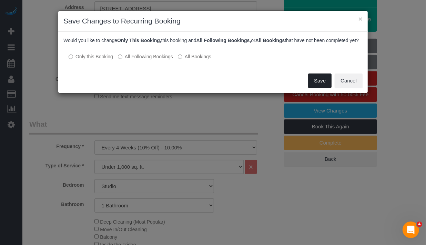
click at [318, 88] on button "Save" at bounding box center [319, 80] width 23 height 14
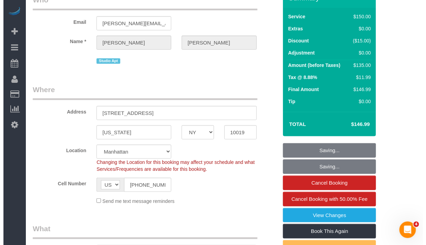
scroll to position [0, 0]
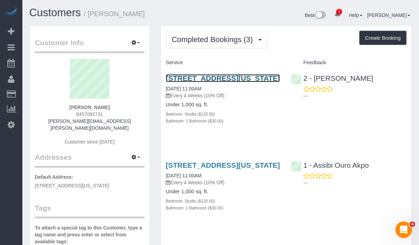
click at [221, 82] on link "305 West 50th Street, Apt 3n, New York, NY 10019" at bounding box center [223, 78] width 114 height 8
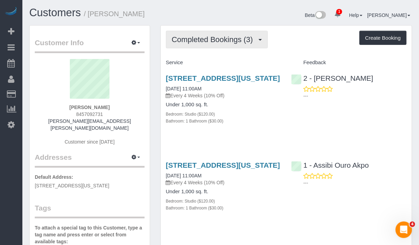
click at [231, 35] on span "Completed Bookings (3)" at bounding box center [214, 39] width 85 height 9
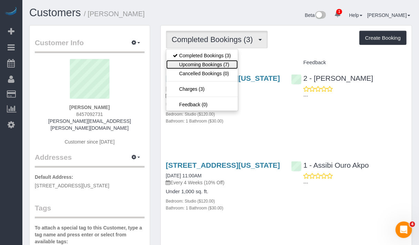
click at [221, 63] on link "Upcoming Bookings (7)" at bounding box center [202, 64] width 72 height 9
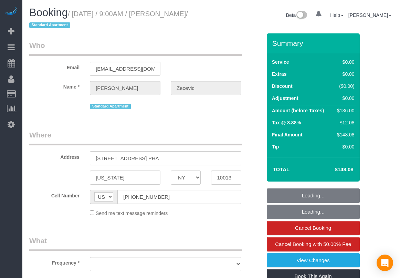
select select "NY"
select select "object:630"
select select "number:56"
select select "number:70"
select select "number:15"
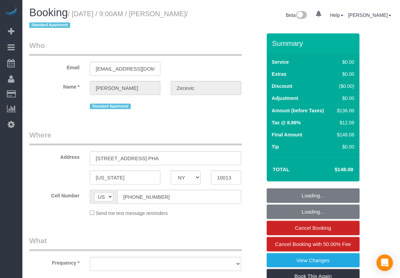
select select "number:5"
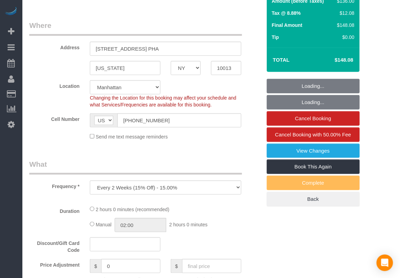
select select "string:stripe-pm_1RYTMZ4VGloSiKo7i57IXIcV"
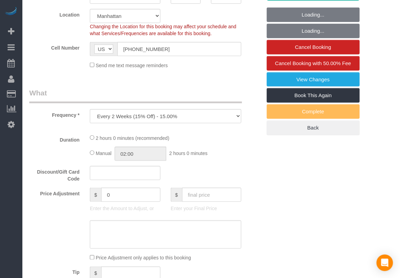
select select "1"
select select "spot1"
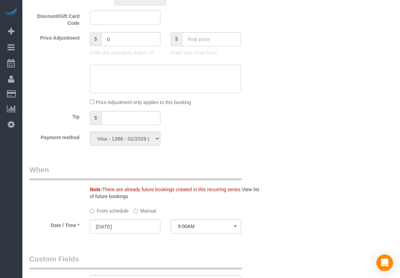
select select "object:1308"
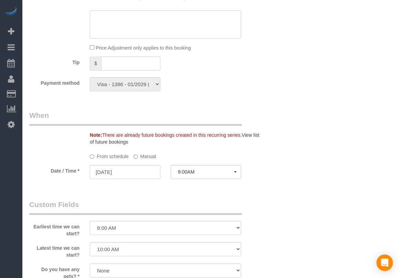
select select "1"
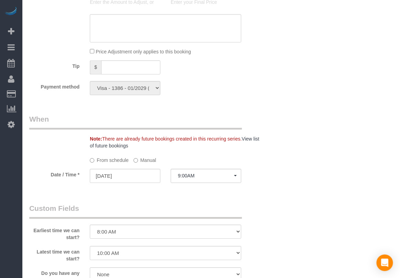
scroll to position [506, 0]
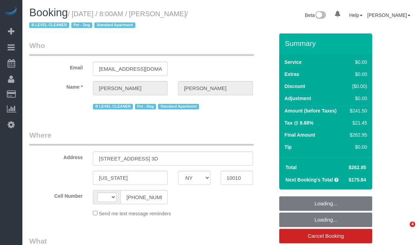
select select "NY"
select select "object:587"
select select "string:stripe-pm_1FIhGK4VGloSiKo7SFutpsFZ"
select select "2"
select select "number:89"
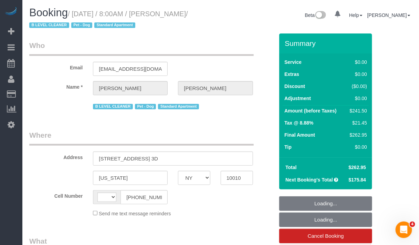
select select "number:90"
select select "number:13"
select select "number:5"
select select "number:21"
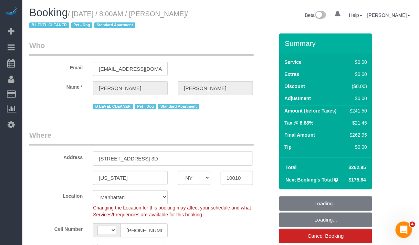
select select "object:702"
select select "string:[GEOGRAPHIC_DATA]"
select select "spot1"
select select "2"
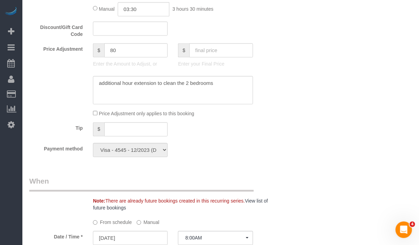
scroll to position [646, 0]
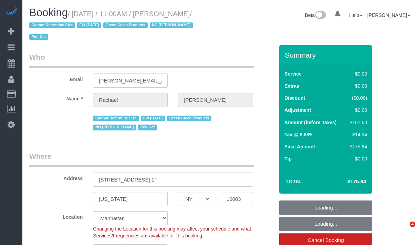
select select "NY"
select select "number:58"
select select "number:75"
select select "number:14"
select select "number:5"
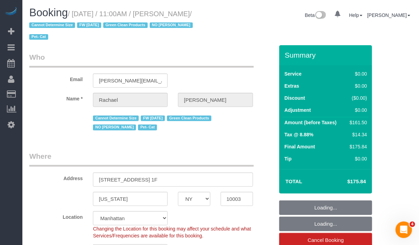
select select "string:[GEOGRAPHIC_DATA]"
select select "string:stripe-pm_1NoShw4VGloSiKo7y0svge8q"
select select "2"
select select "object:899"
select select "spot1"
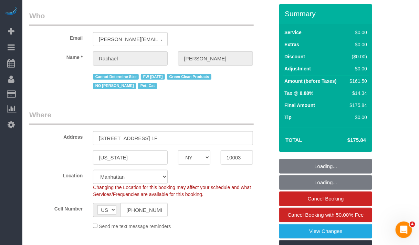
select select "object:1324"
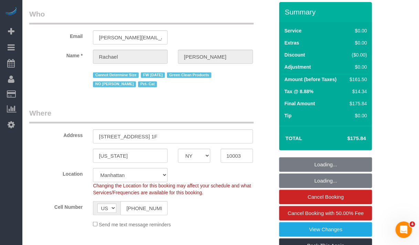
select select "2"
